Goal: Transaction & Acquisition: Purchase product/service

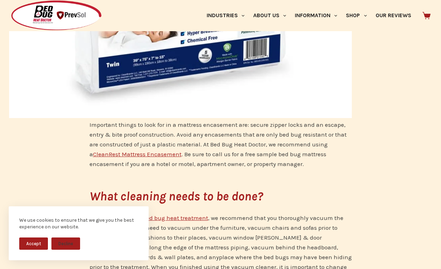
scroll to position [204, 0]
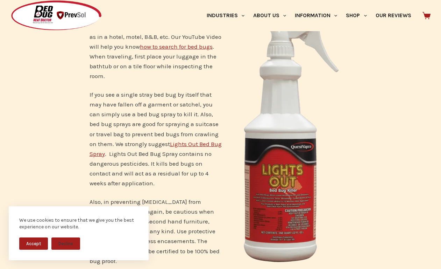
scroll to position [2342, 0]
click at [189, 141] on link "Lights Out Bed Bug Spray" at bounding box center [156, 149] width 132 height 17
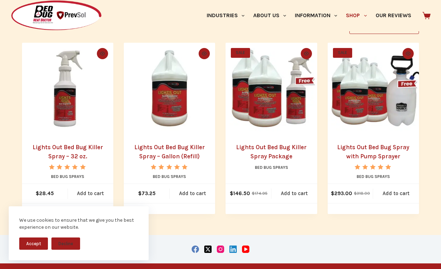
scroll to position [154, 0]
